Goal: Find specific page/section

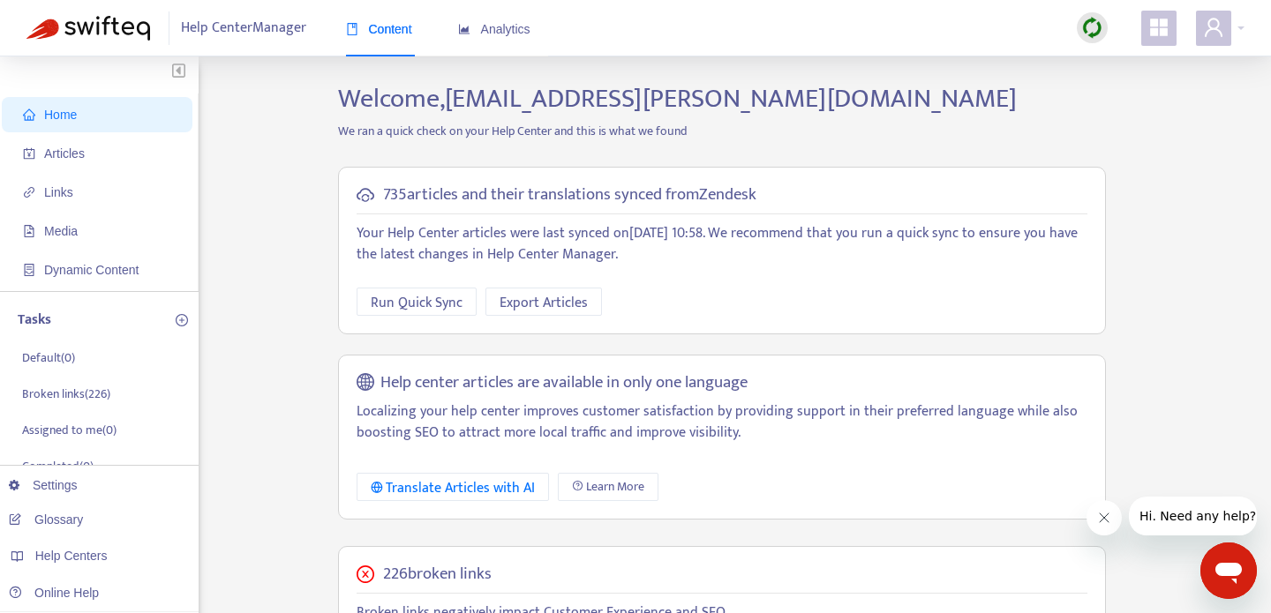
click at [292, 365] on div "Home Articles Links Media Dynamic Content Tasks Default ( 0 ) Broken links ( 22…" at bounding box center [635, 599] width 1218 height 1032
click at [59, 153] on span "Articles" at bounding box center [64, 153] width 41 height 14
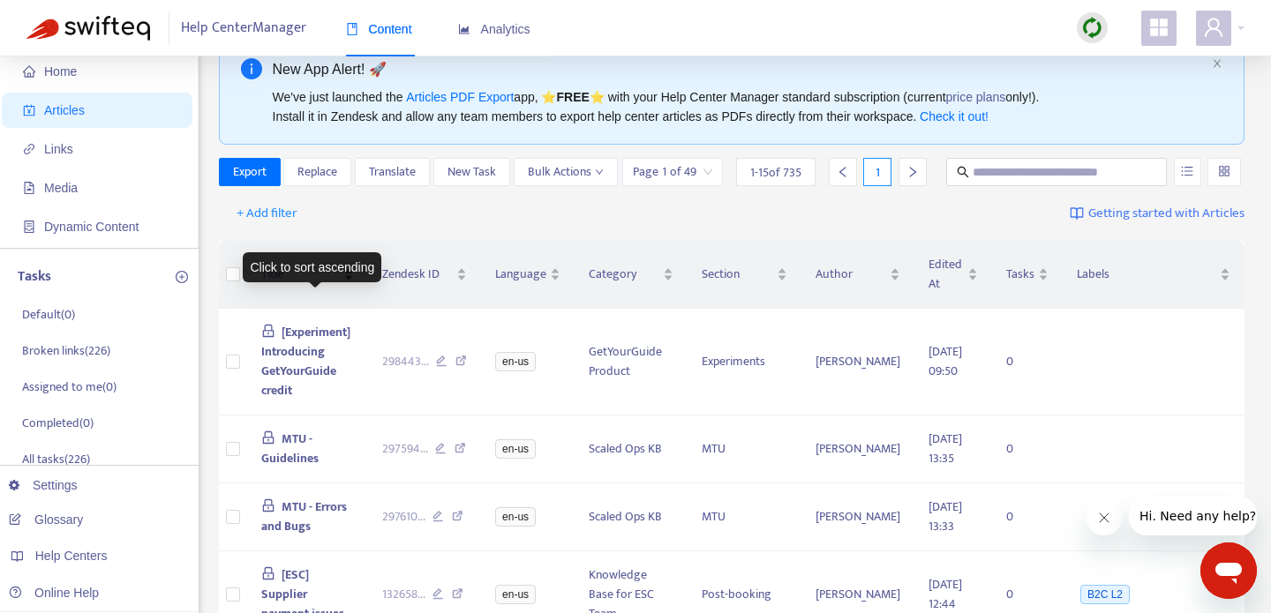
scroll to position [55, 0]
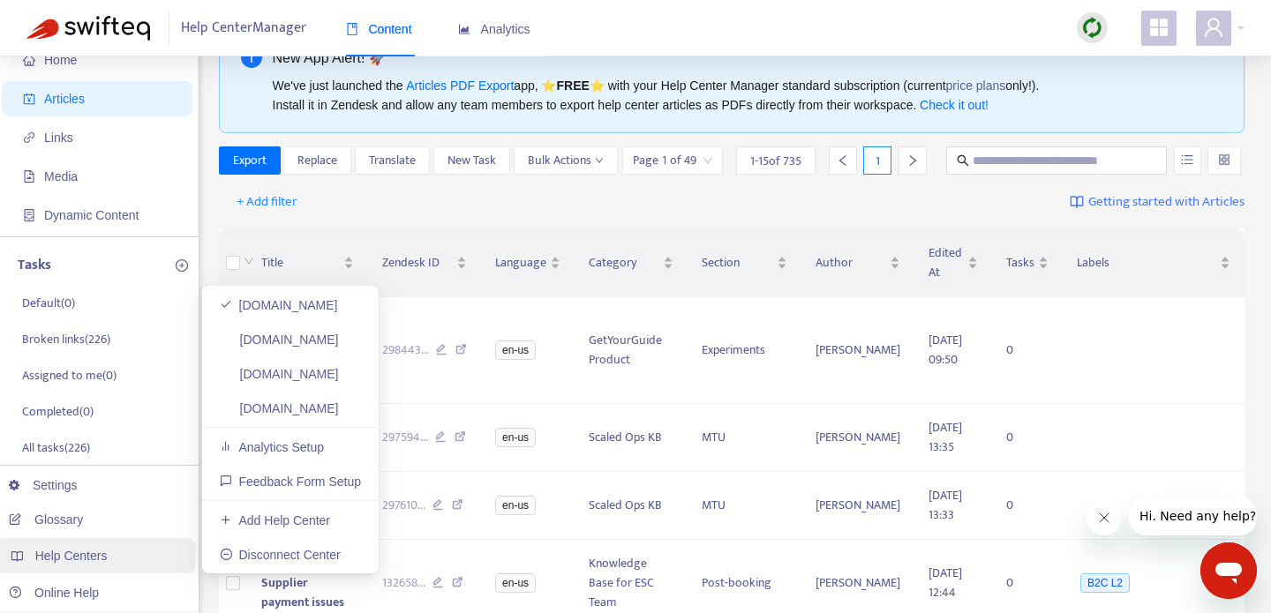
click at [55, 556] on span "Help Centers" at bounding box center [71, 556] width 72 height 14
